Goal: Navigation & Orientation: Find specific page/section

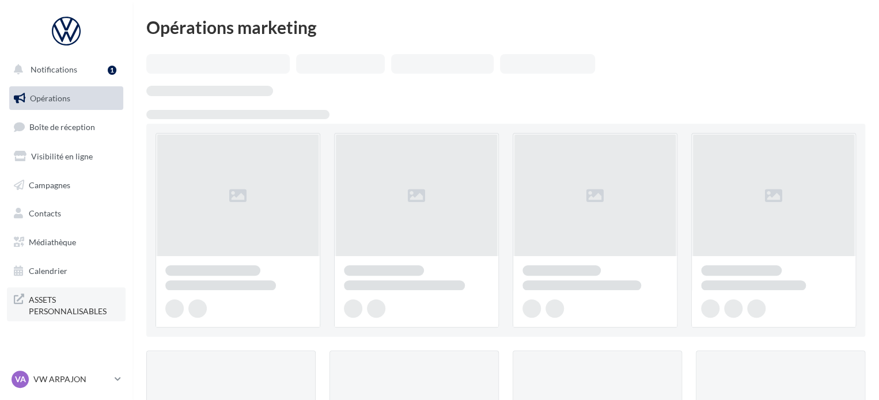
click at [45, 308] on span "ASSETS PERSONNALISABLES" at bounding box center [74, 304] width 90 height 25
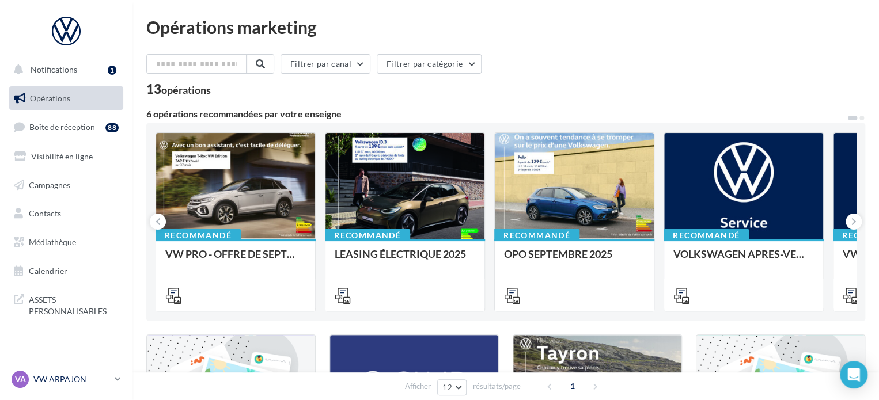
click at [83, 377] on p "VW ARPAJON" at bounding box center [71, 380] width 77 height 12
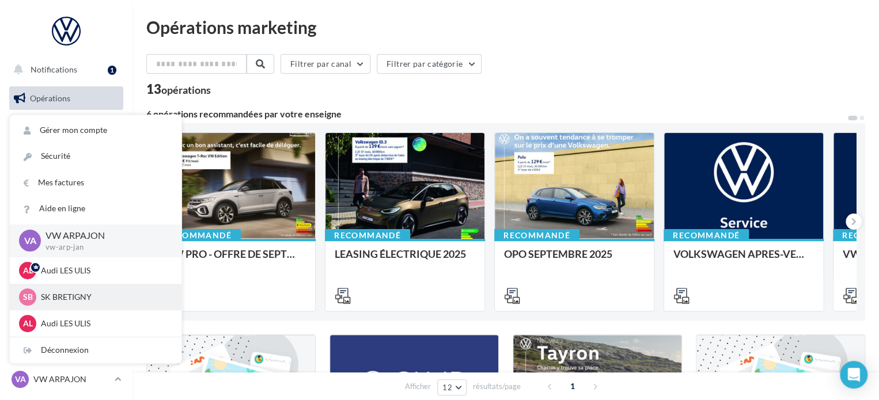
click at [58, 297] on p "SK BRETIGNY" at bounding box center [104, 297] width 127 height 12
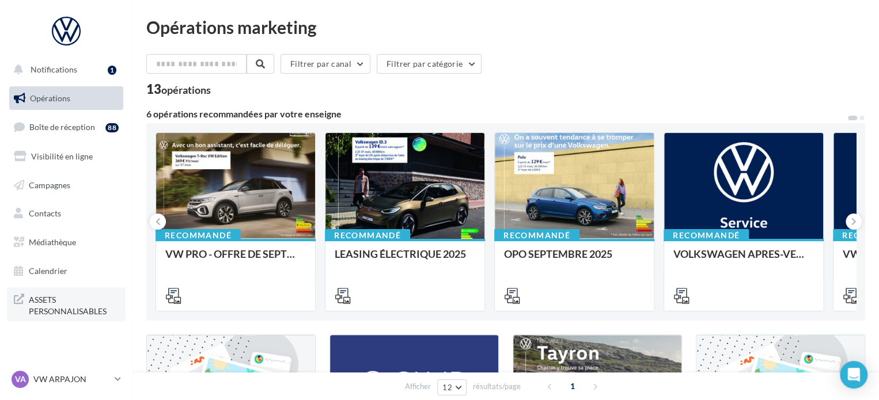
click at [49, 308] on span "ASSETS PERSONNALISABLES" at bounding box center [74, 304] width 90 height 25
click at [56, 389] on link "VA VW ARPAJON vw-arp-jan" at bounding box center [66, 380] width 114 height 22
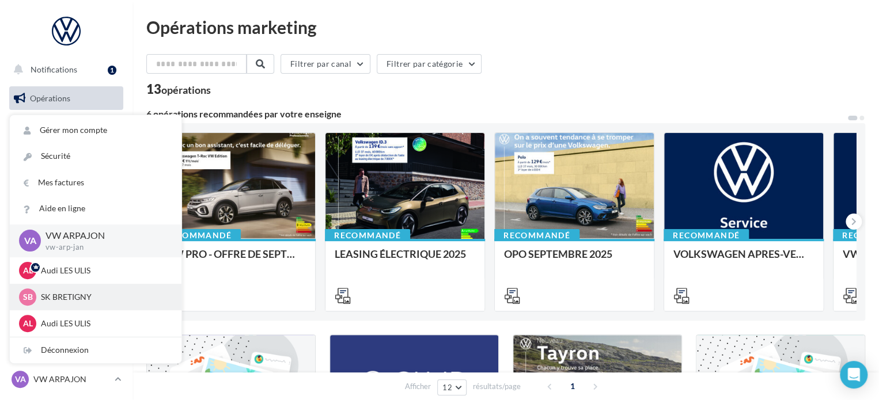
click at [58, 295] on p "SK BRETIGNY" at bounding box center [104, 297] width 127 height 12
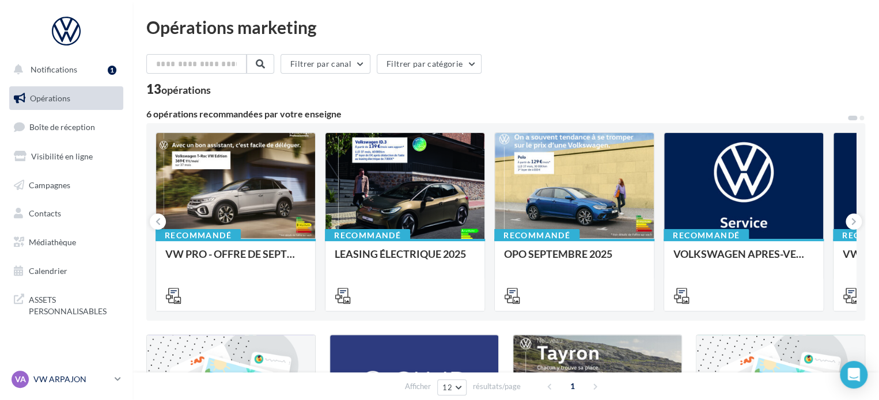
click at [41, 381] on p "VW ARPAJON" at bounding box center [71, 380] width 77 height 12
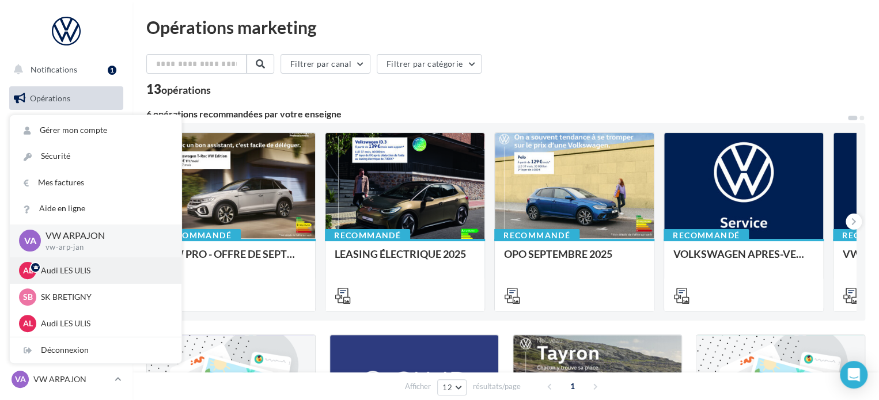
click at [55, 270] on p "Audi LES ULIS" at bounding box center [104, 271] width 127 height 12
